Goal: Check status: Check status

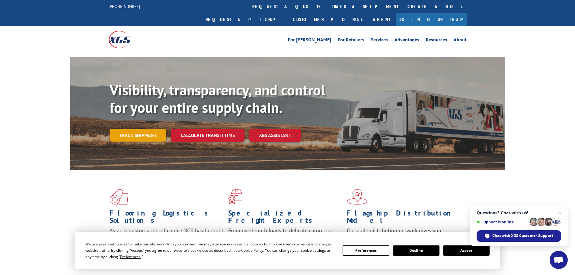
click at [141, 129] on link "Track shipment" at bounding box center [138, 135] width 57 height 13
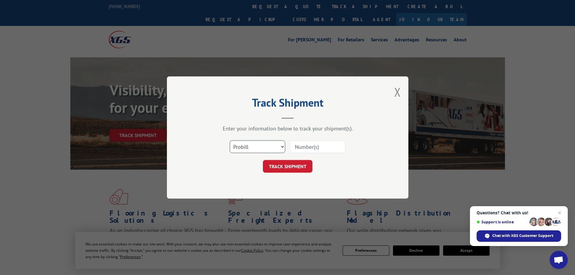
click at [275, 147] on select "Select category... Probill BOL PO" at bounding box center [258, 146] width 56 height 13
select select "po"
click at [230, 140] on select "Select category... Probill BOL PO" at bounding box center [258, 146] width 56 height 13
click at [307, 148] on input at bounding box center [318, 146] width 56 height 13
type input "02504891"
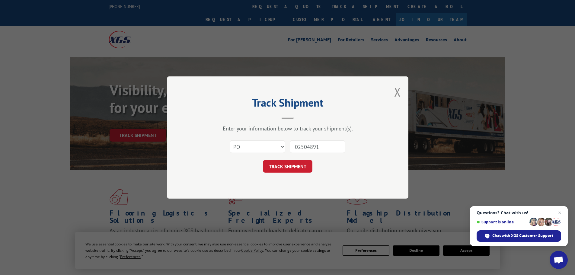
click button "TRACK SHIPMENT" at bounding box center [288, 166] width 50 height 13
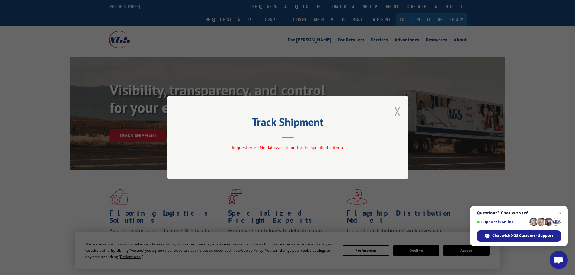
click at [395, 106] on button "Close modal" at bounding box center [397, 111] width 7 height 16
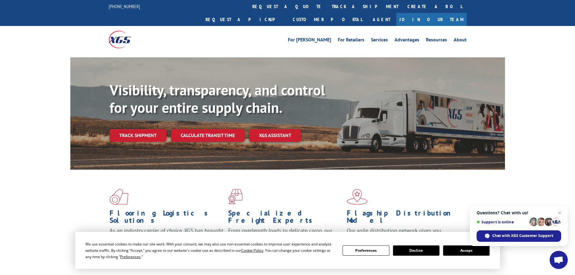
click at [451, 249] on button "Accept" at bounding box center [466, 251] width 47 height 10
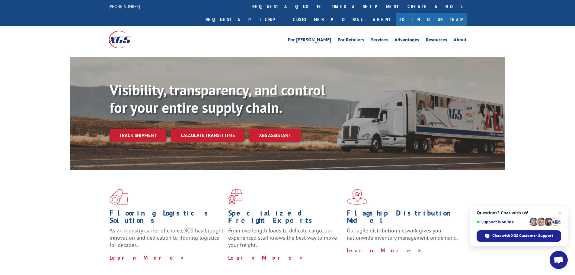
drag, startPoint x: 580, startPoint y: 4, endPoint x: 571, endPoint y: 113, distance: 109.7
click at [571, 113] on div "Visibility, transparency, and control for your entire supply chain. Track shipm…" at bounding box center [287, 119] width 575 height 124
click at [138, 129] on link "Track shipment" at bounding box center [138, 135] width 57 height 13
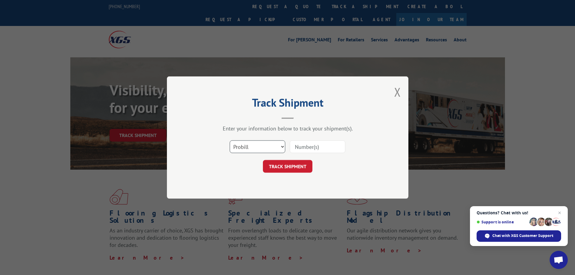
click at [280, 147] on select "Select category... Probill BOL PO" at bounding box center [258, 146] width 56 height 13
select select "po"
click at [230, 140] on select "Select category... Probill BOL PO" at bounding box center [258, 146] width 56 height 13
click at [320, 144] on input at bounding box center [318, 146] width 56 height 13
paste input "02505525"
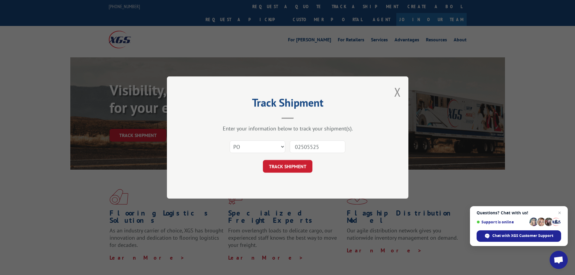
type input "02505525"
click at [278, 181] on div "Track Shipment Enter your information below to track your shipment(s). Select c…" at bounding box center [288, 137] width 242 height 122
click at [293, 167] on button "TRACK SHIPMENT" at bounding box center [288, 166] width 50 height 13
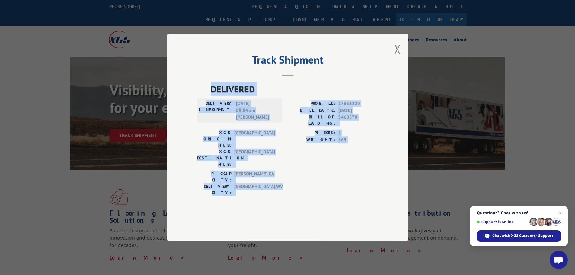
drag, startPoint x: 195, startPoint y: 120, endPoint x: 313, endPoint y: 154, distance: 122.5
click at [437, 210] on div "Track Shipment DELIVERED DELIVERY INFORMATION: [DATE] 09:54 am [PERSON_NAME]: 1…" at bounding box center [287, 137] width 575 height 275
copy div "DELIVERED DELIVERY INFORMATION: [DATE] 09:54 am [PERSON_NAME]: 17636220 BILL DA…"
